Goal: Navigation & Orientation: Find specific page/section

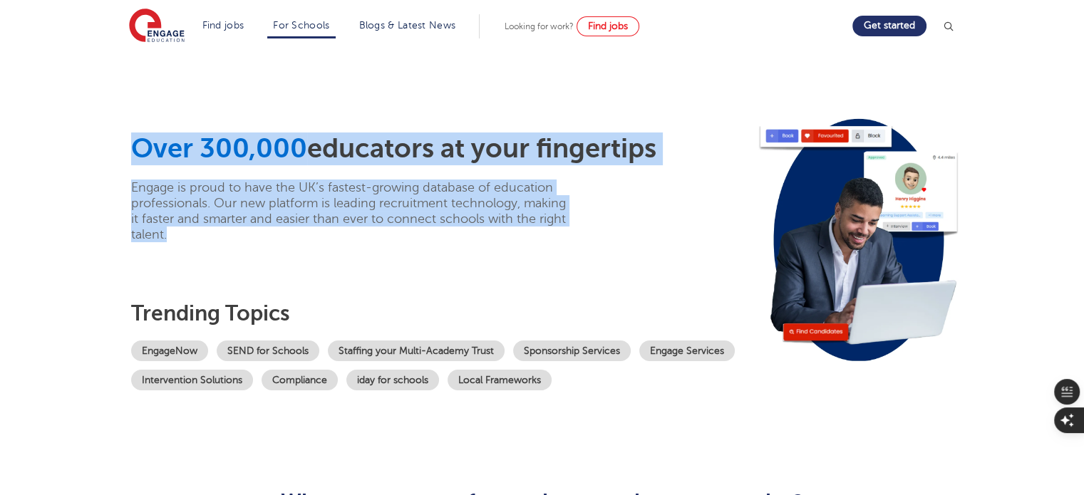
drag, startPoint x: 188, startPoint y: 240, endPoint x: 133, endPoint y: 151, distance: 105.0
click at [133, 151] on div "Over 300,000 educators at your fingertips Engage is proud to have the UK’s fast…" at bounding box center [440, 188] width 618 height 110
click at [133, 151] on span "Over 300,000" at bounding box center [219, 148] width 176 height 31
drag, startPoint x: 133, startPoint y: 151, endPoint x: 256, endPoint y: 245, distance: 155.0
click at [256, 245] on div "Over 300,000 educators at your fingertips Engage is proud to have the UK’s fast…" at bounding box center [440, 265] width 618 height 265
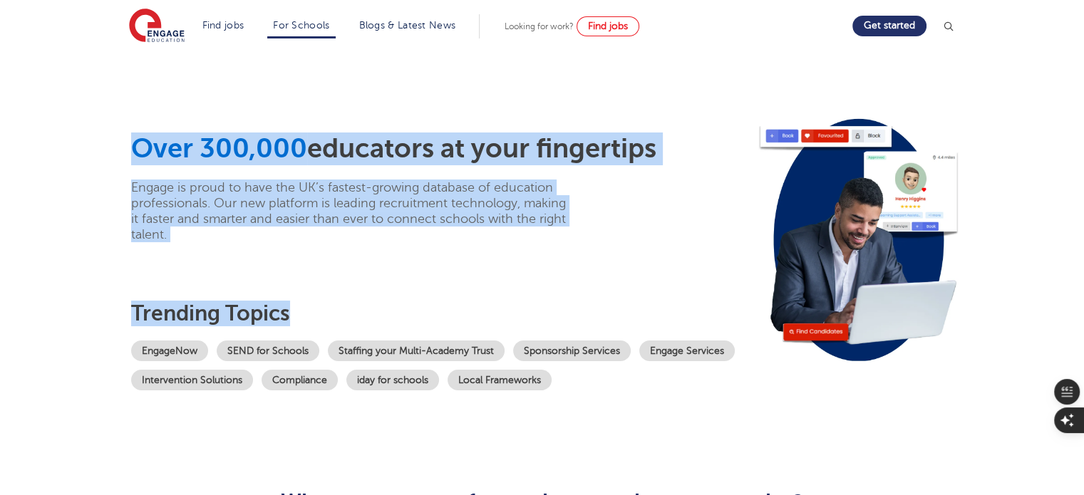
click at [256, 245] on div "Over 300,000 educators at your fingertips Engage is proud to have the UK’s fast…" at bounding box center [440, 265] width 618 height 265
drag, startPoint x: 182, startPoint y: 228, endPoint x: 123, endPoint y: 142, distance: 104.5
click at [123, 142] on div "Over 300,000 educators at your fingertips Engage is proud to have the UK’s fast…" at bounding box center [542, 260] width 864 height 418
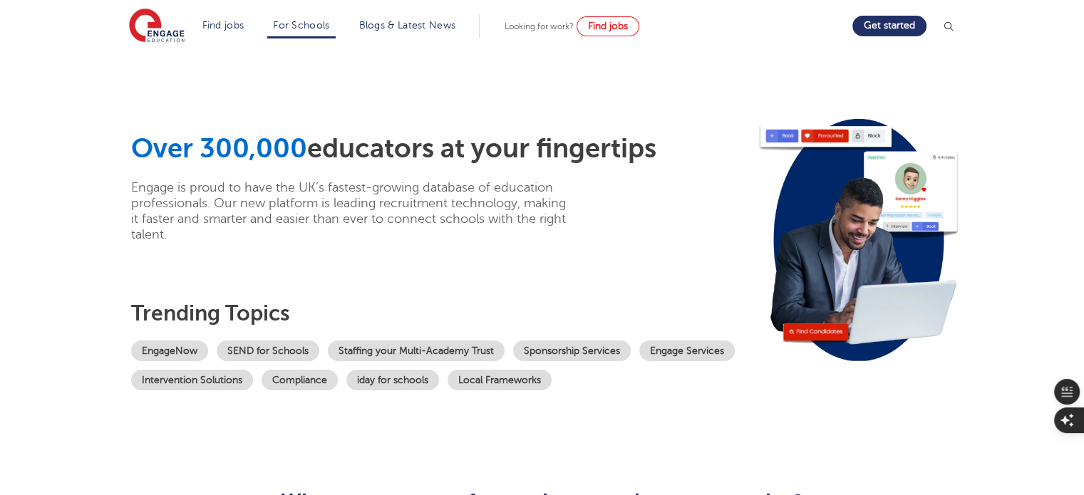
click at [123, 142] on div "Over 300,000 educators at your fingertips Engage is proud to have the UK’s fast…" at bounding box center [542, 260] width 864 height 418
click at [165, 24] on img at bounding box center [157, 27] width 56 height 36
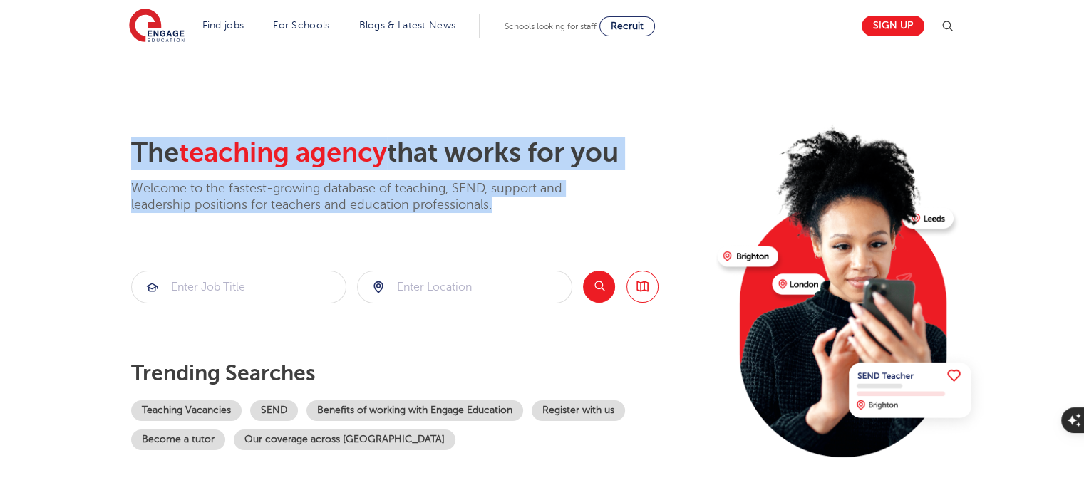
drag, startPoint x: 512, startPoint y: 209, endPoint x: 106, endPoint y: 151, distance: 409.6
click at [106, 151] on section "The teaching agency that works for you Welcome to the fastest-growing database …" at bounding box center [542, 286] width 1084 height 470
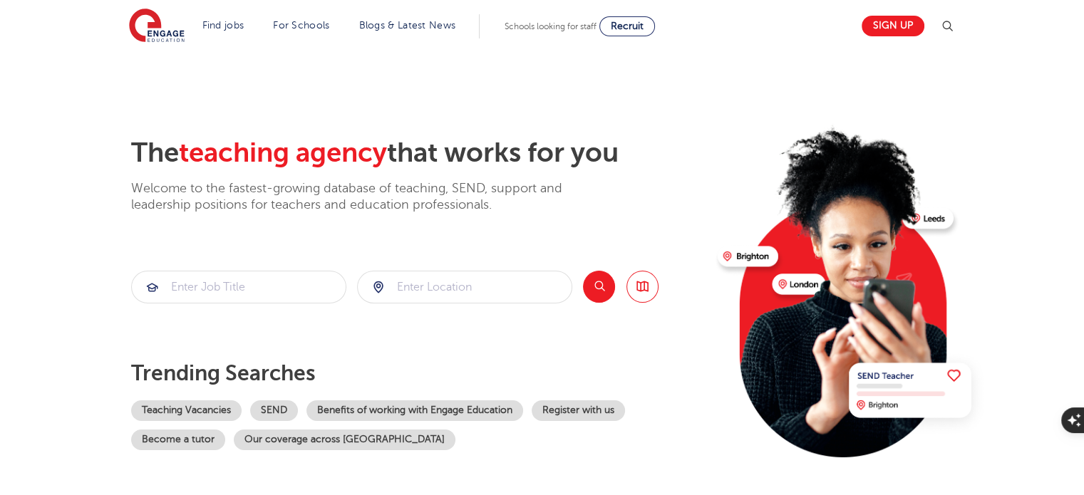
click at [106, 151] on section "The teaching agency that works for you Welcome to the fastest-growing database …" at bounding box center [542, 286] width 1084 height 470
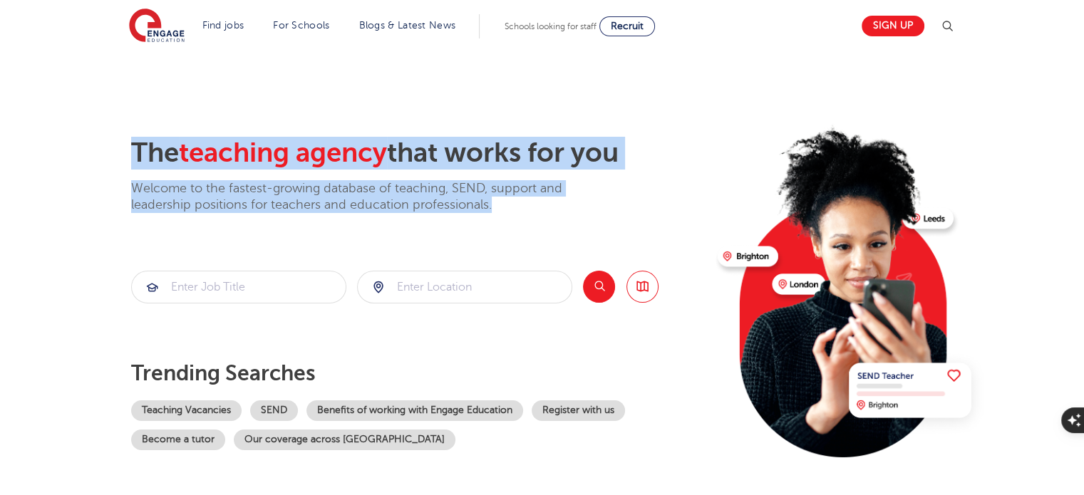
drag, startPoint x: 106, startPoint y: 151, endPoint x: 580, endPoint y: 202, distance: 476.5
click at [580, 202] on section "The teaching agency that works for you Welcome to the fastest-growing database …" at bounding box center [542, 286] width 1084 height 470
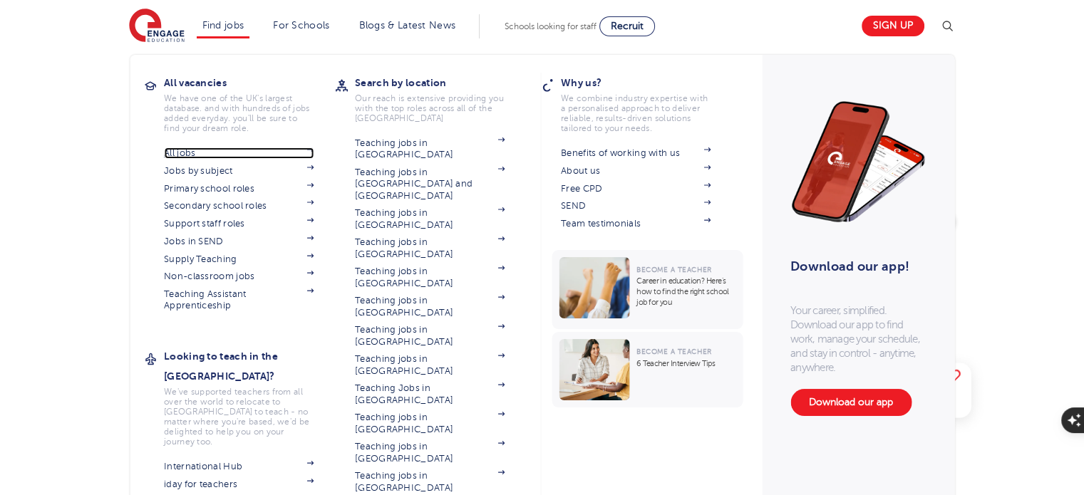
click at [202, 151] on link "All jobs" at bounding box center [239, 152] width 150 height 11
